Goal: Information Seeking & Learning: Learn about a topic

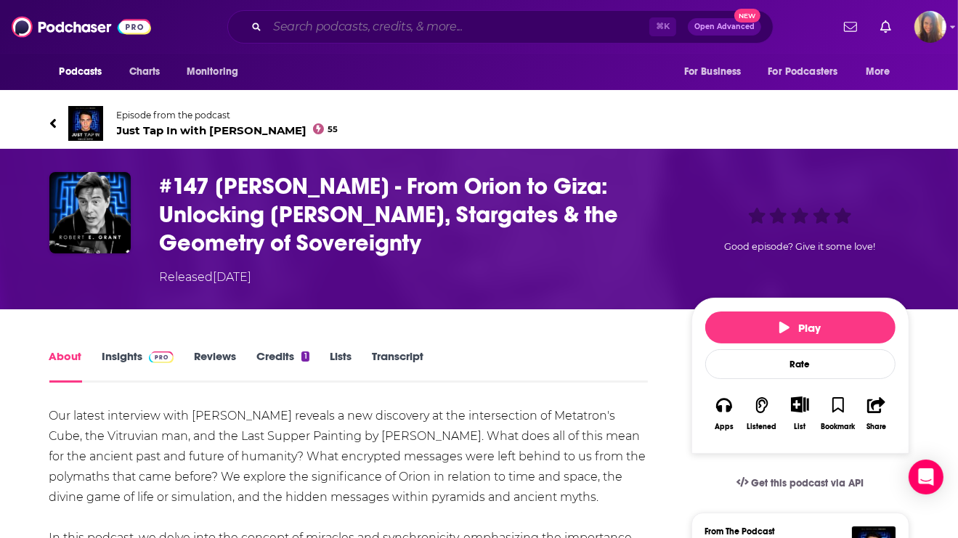
click at [366, 31] on input "Search podcasts, credits, & more..." at bounding box center [458, 26] width 382 height 23
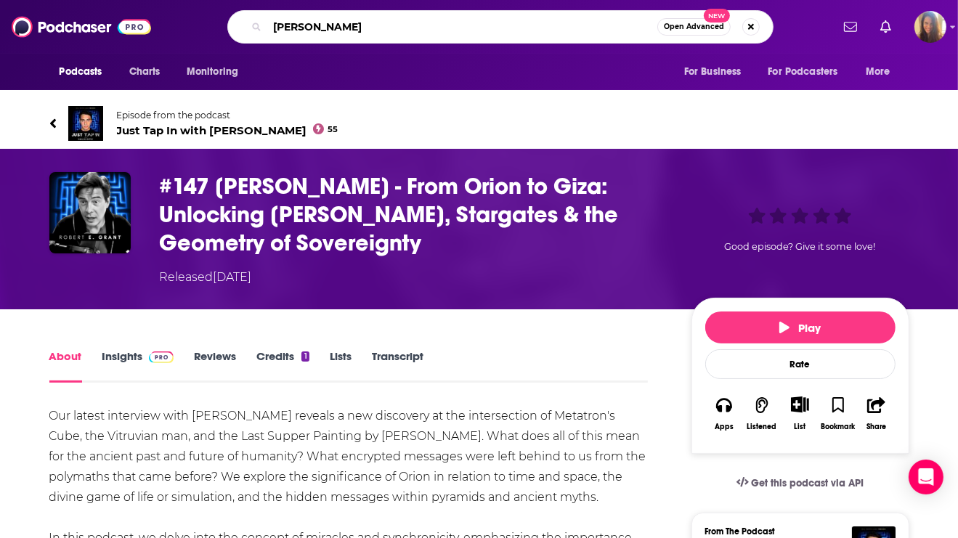
type input "[PERSON_NAME]"
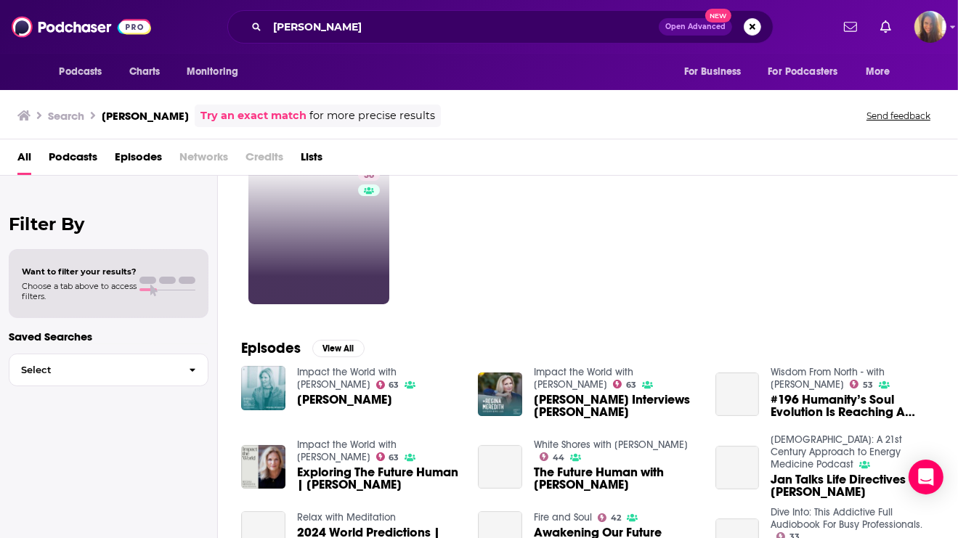
scroll to position [65, 0]
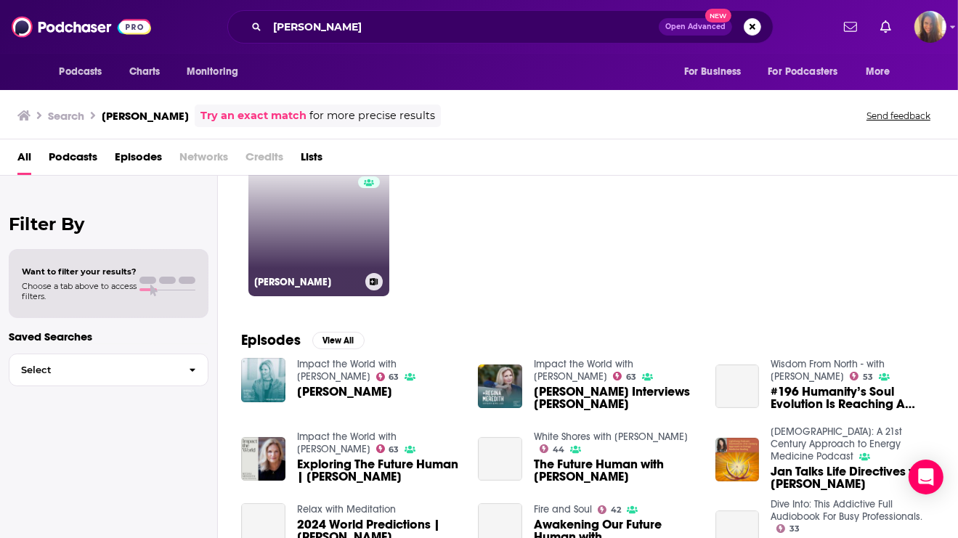
click at [312, 259] on link "36 [PERSON_NAME]" at bounding box center [318, 225] width 141 height 141
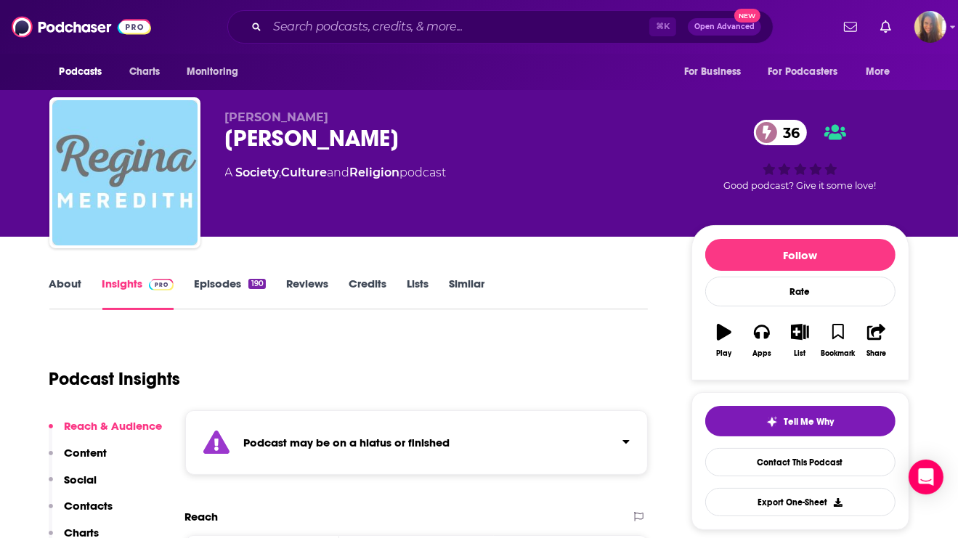
click at [209, 286] on link "Episodes 190" at bounding box center [229, 293] width 71 height 33
